Goal: Task Accomplishment & Management: Use online tool/utility

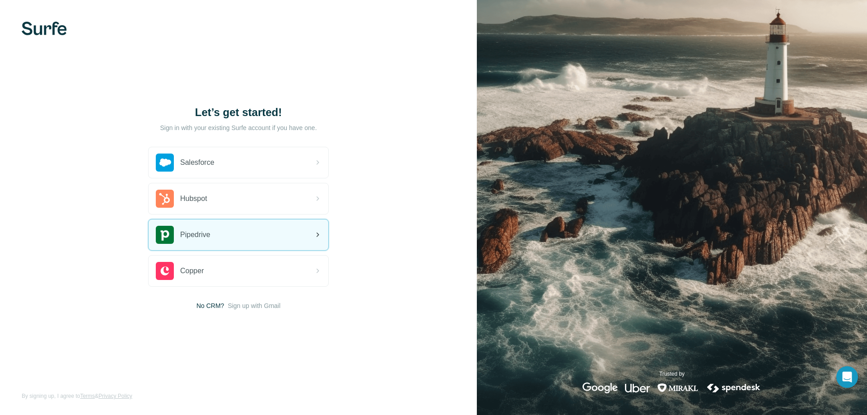
click at [231, 233] on div "Pipedrive" at bounding box center [239, 235] width 180 height 31
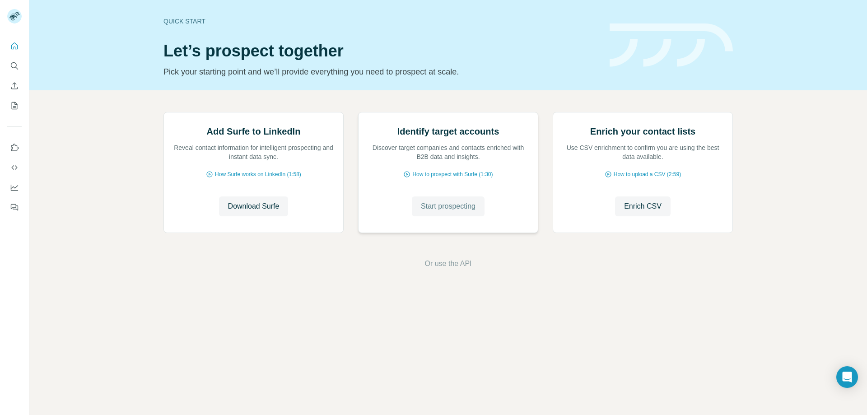
click at [448, 212] on span "Start prospecting" at bounding box center [448, 206] width 55 height 11
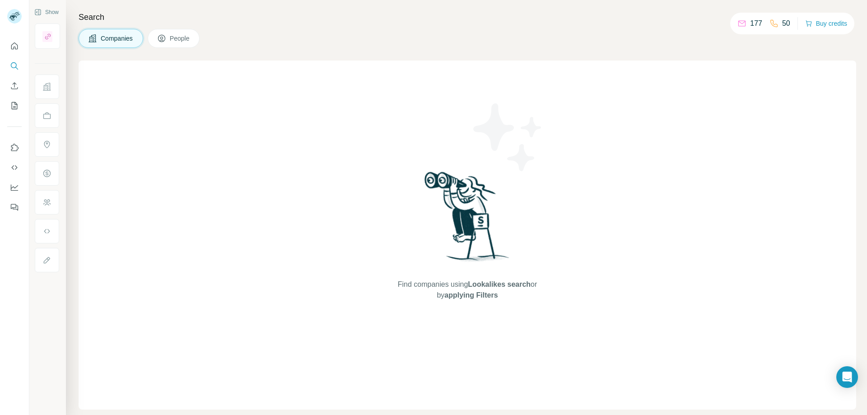
click at [175, 38] on span "People" at bounding box center [180, 38] width 21 height 9
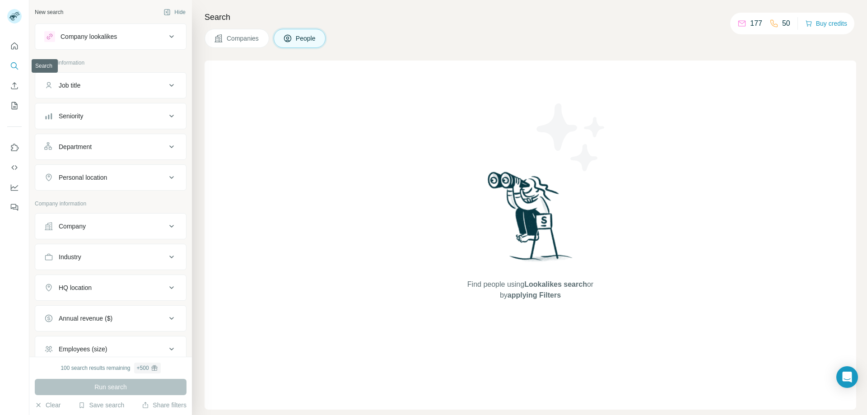
click at [13, 65] on icon "Search" at bounding box center [14, 65] width 9 height 9
click at [117, 34] on div "Company lookalikes" at bounding box center [89, 36] width 56 height 9
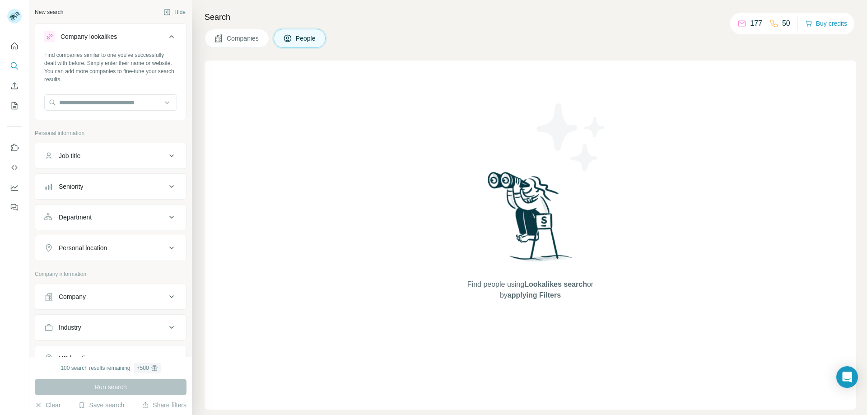
click at [117, 34] on div "Company lookalikes" at bounding box center [89, 36] width 56 height 9
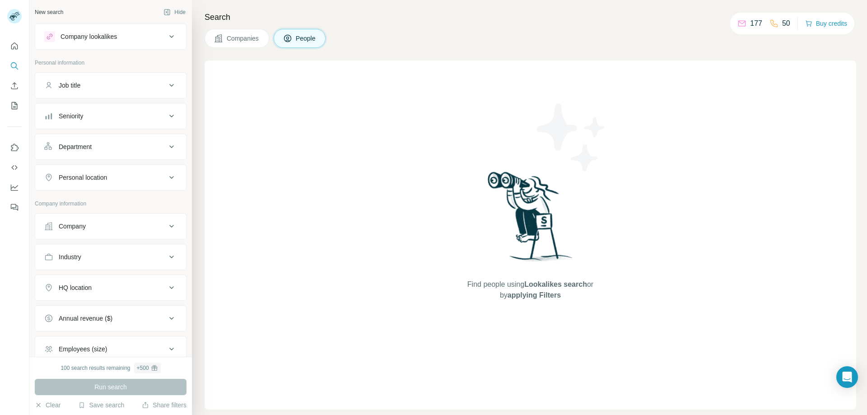
click at [237, 34] on span "Companies" at bounding box center [243, 38] width 33 height 9
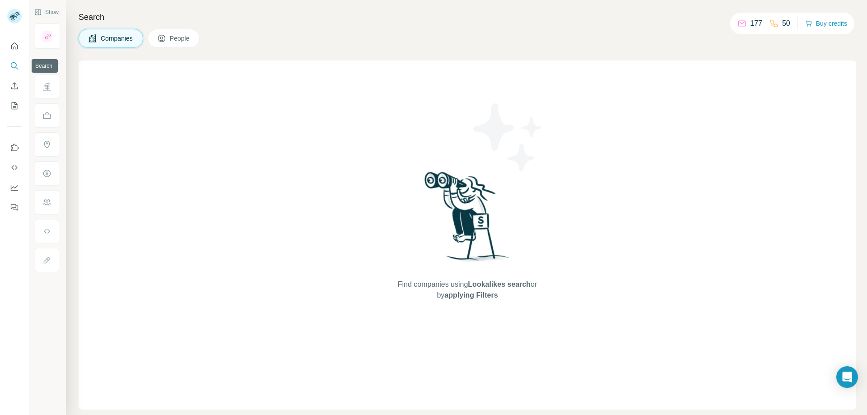
click at [15, 61] on button "Search" at bounding box center [14, 66] width 14 height 16
click at [14, 62] on icon "Search" at bounding box center [14, 65] width 6 height 6
click at [120, 37] on span "Companies" at bounding box center [117, 38] width 33 height 9
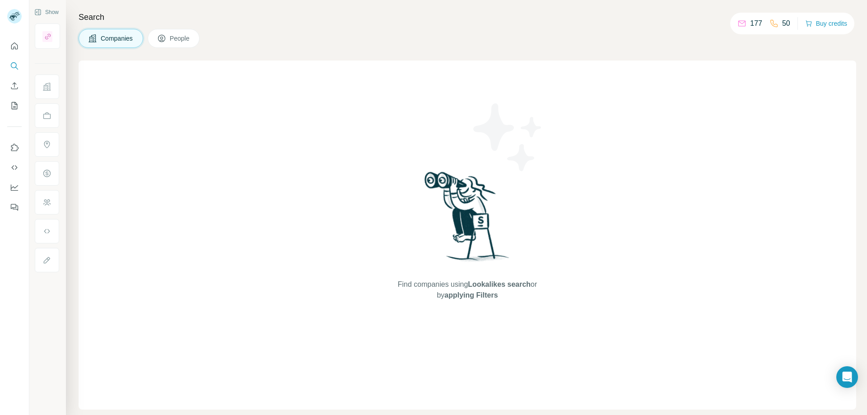
click at [120, 37] on span "Companies" at bounding box center [117, 38] width 33 height 9
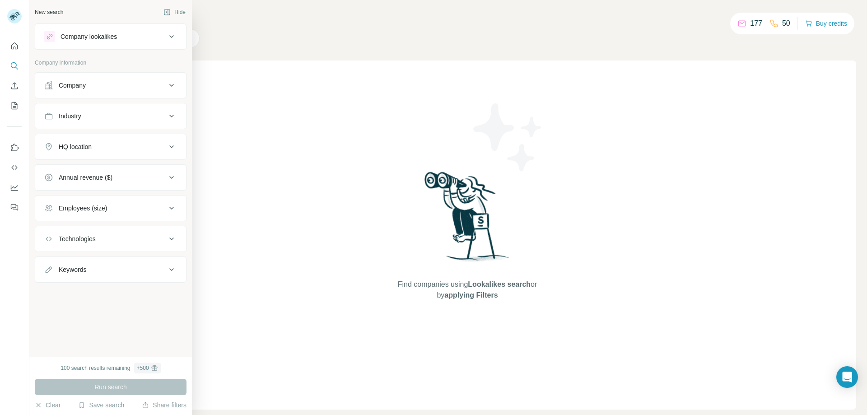
click at [98, 83] on div "Company" at bounding box center [105, 85] width 122 height 9
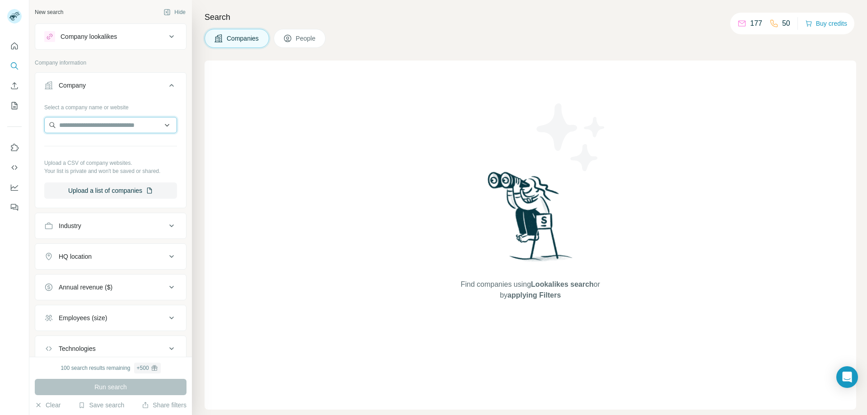
click at [98, 126] on input "text" at bounding box center [110, 125] width 133 height 16
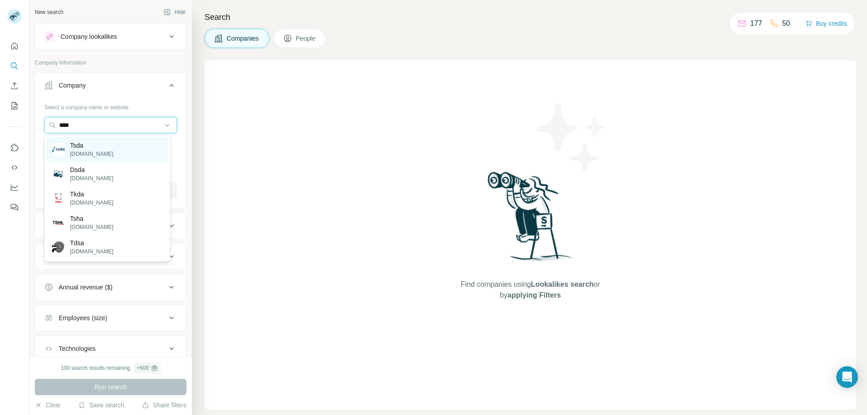
type input "****"
click at [88, 148] on p "Tsda" at bounding box center [91, 145] width 43 height 9
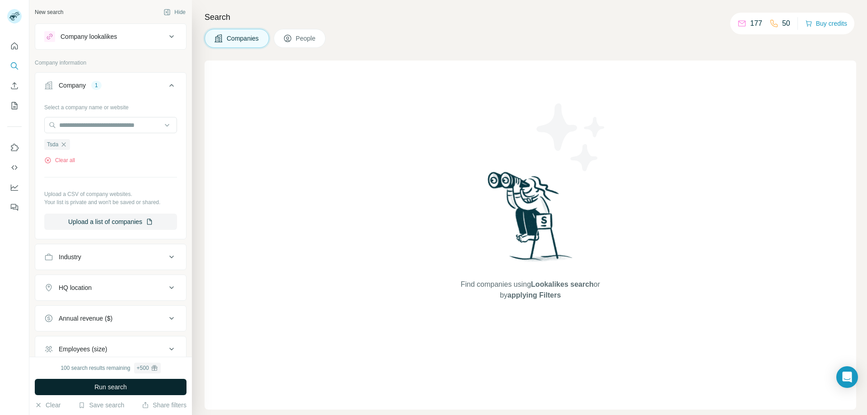
click at [112, 385] on span "Run search" at bounding box center [110, 387] width 33 height 9
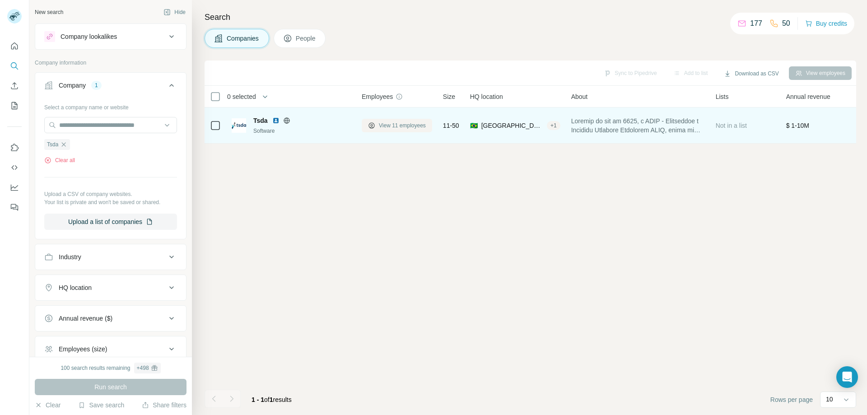
click at [411, 126] on span "View 11 employees" at bounding box center [402, 125] width 47 height 8
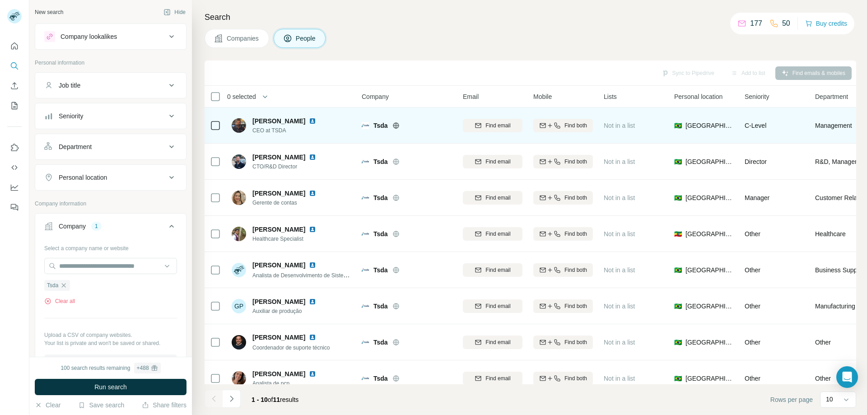
click at [309, 121] on img at bounding box center [312, 120] width 7 height 7
click at [558, 122] on icon "button" at bounding box center [557, 125] width 7 height 7
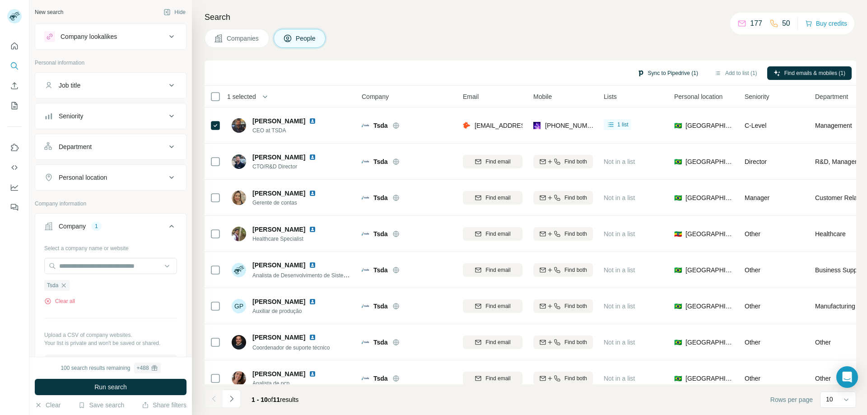
click at [663, 70] on button "Sync to Pipedrive (1)" at bounding box center [668, 73] width 74 height 14
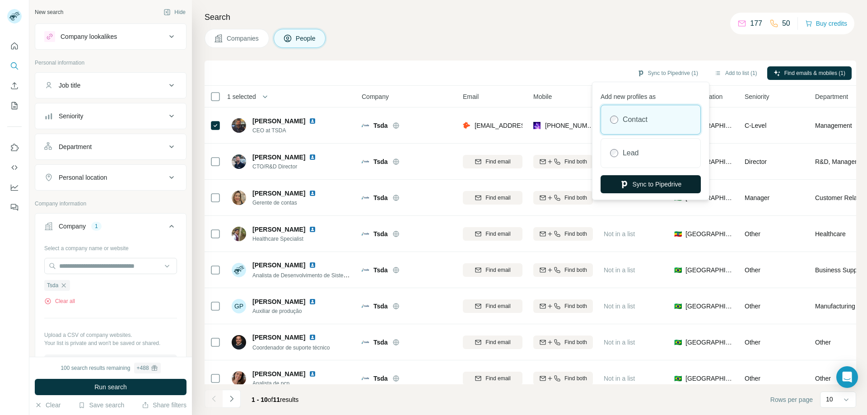
click at [667, 183] on button "Sync to Pipedrive" at bounding box center [651, 184] width 100 height 18
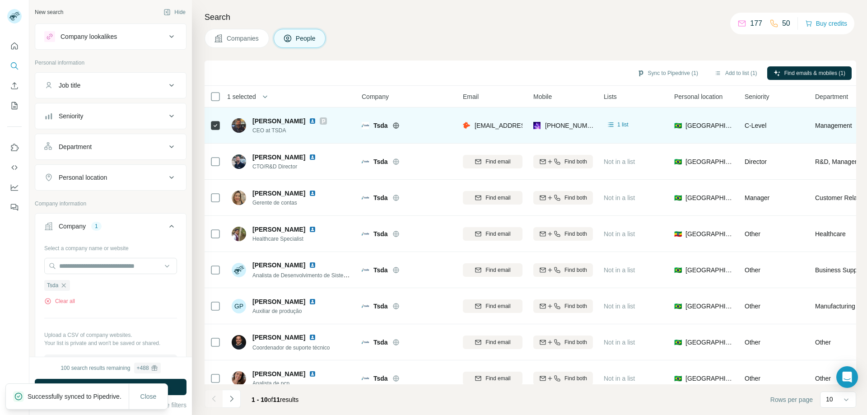
click at [322, 121] on icon at bounding box center [323, 121] width 3 height 5
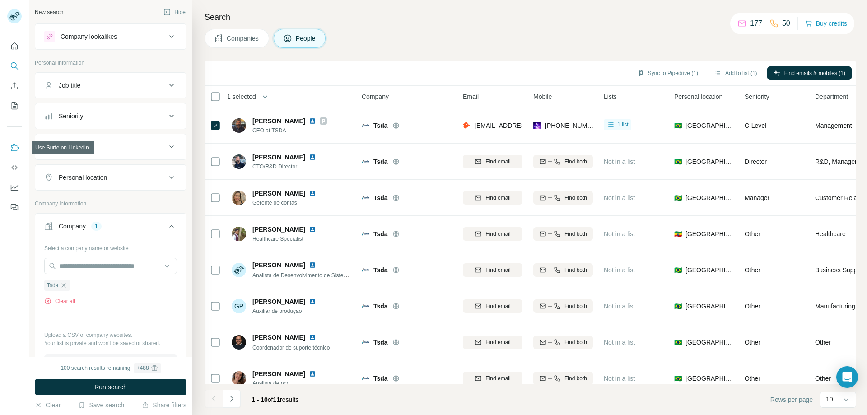
click at [14, 146] on icon "Use Surfe on LinkedIn" at bounding box center [14, 147] width 9 height 9
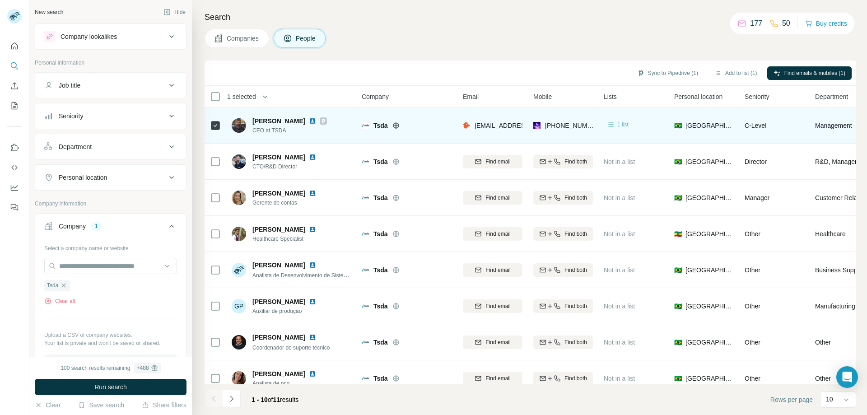
click at [616, 123] on div "1 list" at bounding box center [618, 124] width 22 height 9
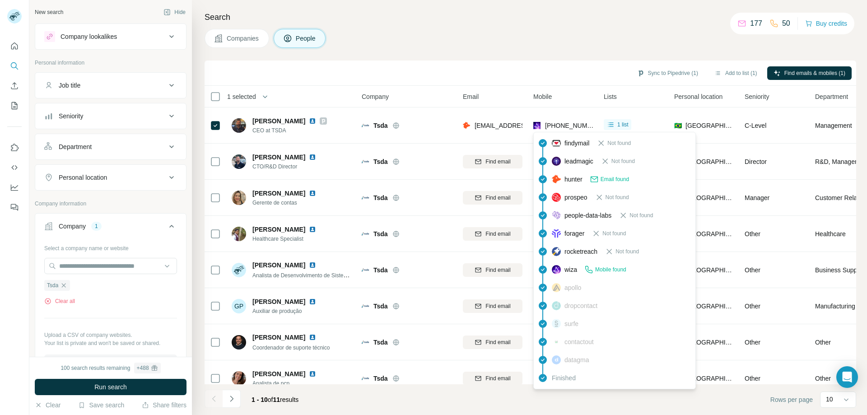
click at [551, 123] on span "[PHONE_NUMBER]" at bounding box center [573, 125] width 57 height 7
click at [558, 122] on span "[PHONE_NUMBER]" at bounding box center [573, 125] width 57 height 7
click at [537, 123] on img at bounding box center [536, 125] width 7 height 9
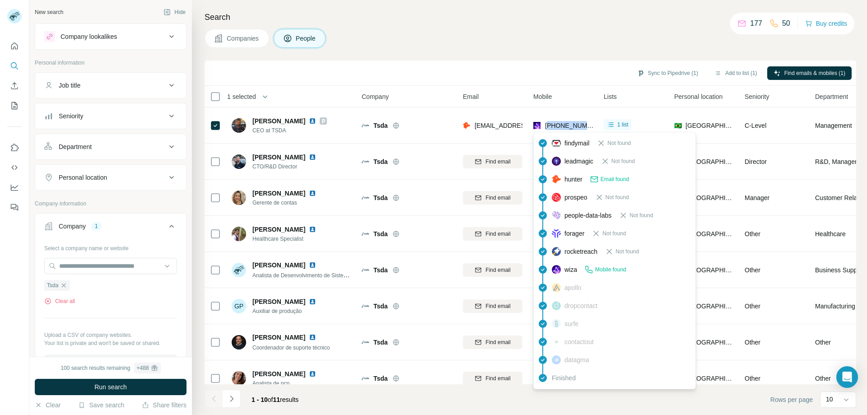
click at [537, 123] on img at bounding box center [536, 125] width 7 height 9
click at [570, 124] on span "[PHONE_NUMBER]" at bounding box center [573, 125] width 57 height 7
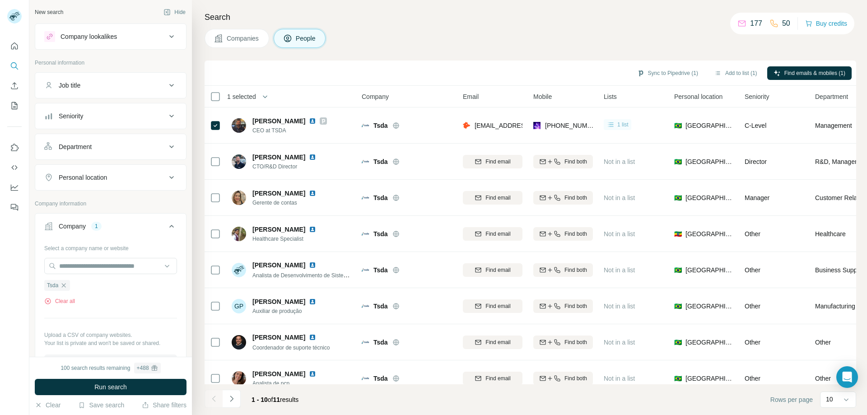
click at [613, 123] on icon at bounding box center [611, 124] width 9 height 9
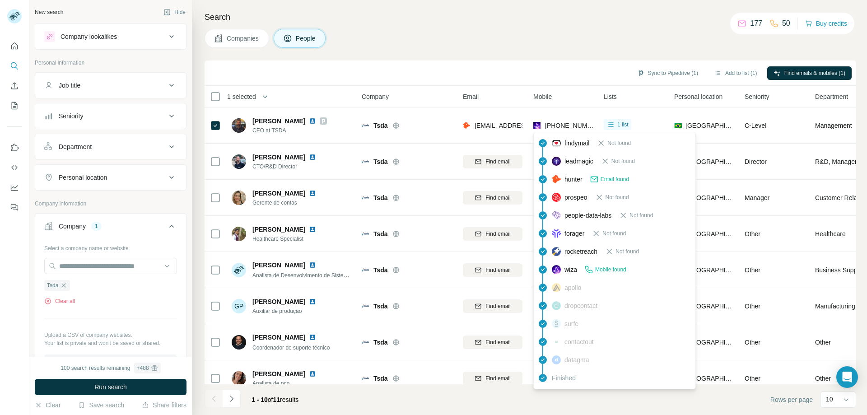
click at [555, 124] on span "[PHONE_NUMBER]" at bounding box center [573, 125] width 57 height 7
click at [555, 122] on span "[PHONE_NUMBER]" at bounding box center [573, 125] width 57 height 7
click at [556, 122] on span "[PHONE_NUMBER]" at bounding box center [573, 125] width 57 height 7
click at [586, 125] on span "[PHONE_NUMBER]" at bounding box center [573, 125] width 57 height 7
click at [586, 126] on span "[PHONE_NUMBER]" at bounding box center [573, 125] width 57 height 7
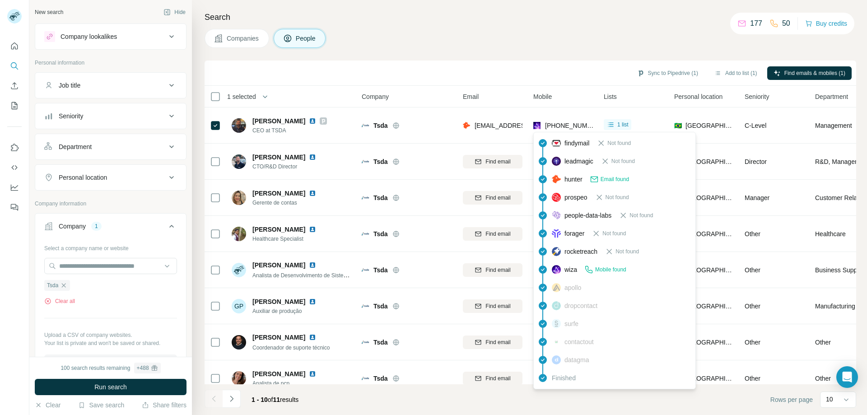
click at [561, 122] on span "[PHONE_NUMBER]" at bounding box center [573, 125] width 57 height 7
click at [560, 68] on div "Sync to Pipedrive (1) Add to list (1) Find emails & mobiles (1)" at bounding box center [530, 73] width 643 height 16
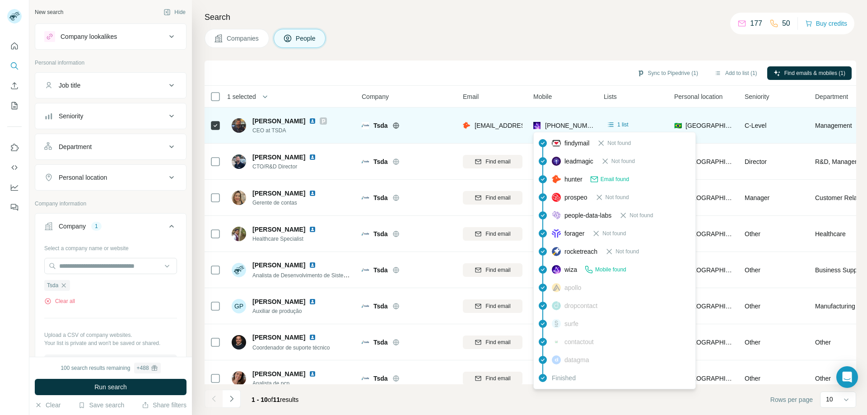
click at [564, 124] on span "[PHONE_NUMBER]" at bounding box center [573, 125] width 57 height 7
click at [564, 123] on span "[PHONE_NUMBER]" at bounding box center [573, 125] width 57 height 7
click at [534, 125] on img at bounding box center [536, 125] width 7 height 9
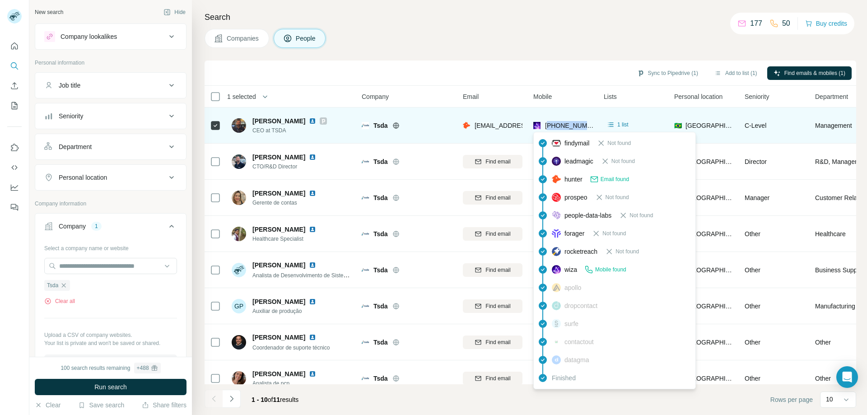
click at [534, 125] on img at bounding box center [536, 125] width 7 height 9
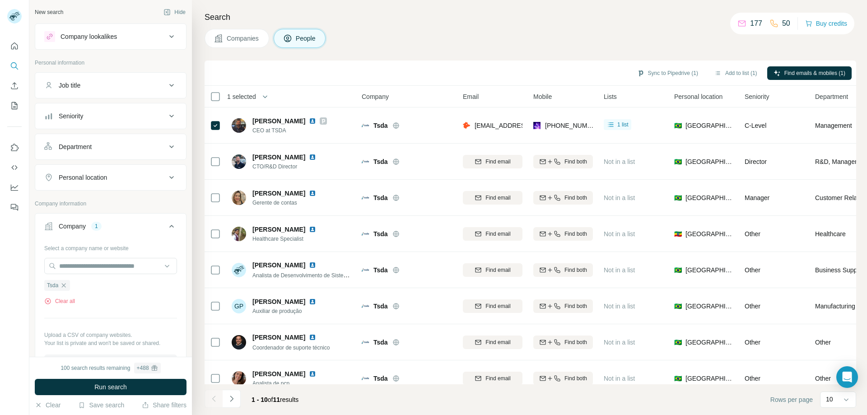
click at [562, 33] on div "Companies People" at bounding box center [531, 38] width 652 height 19
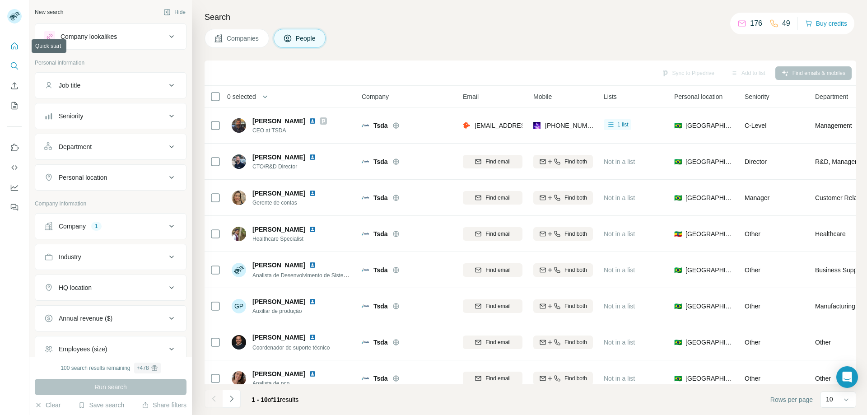
click at [13, 46] on icon "Quick start" at bounding box center [14, 46] width 9 height 9
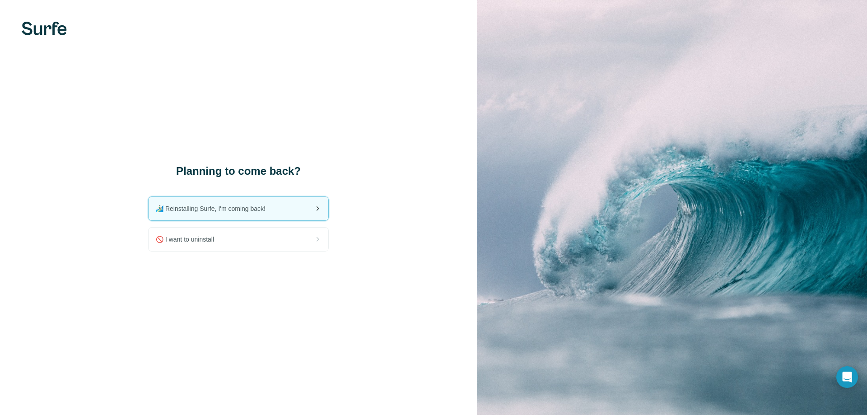
click at [240, 207] on span "🏄🏻‍♂️ Reinstalling Surfe, I'm coming back!" at bounding box center [214, 208] width 117 height 9
